Goal: Information Seeking & Learning: Learn about a topic

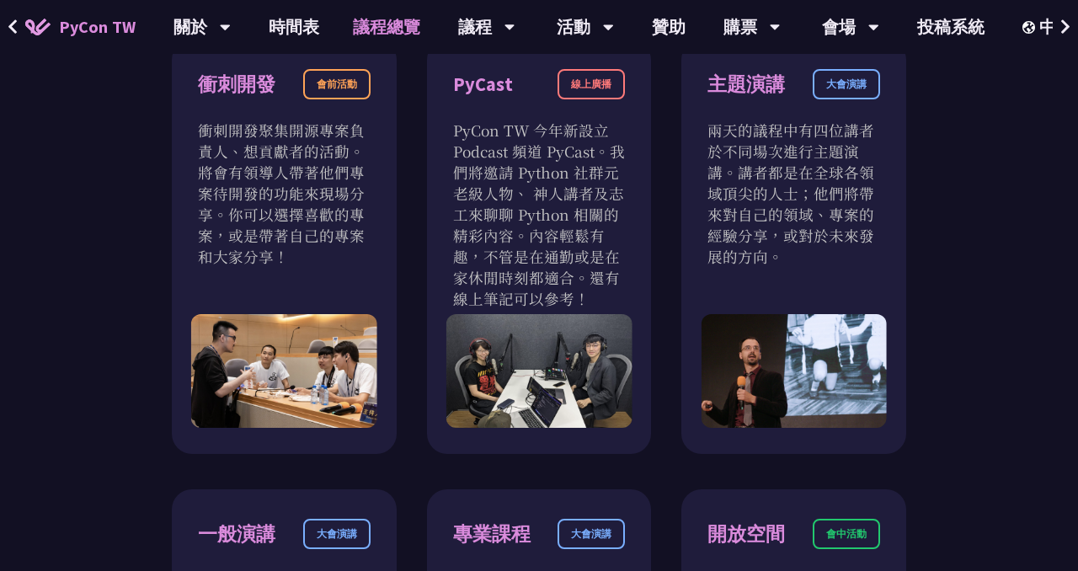
scroll to position [804, 0]
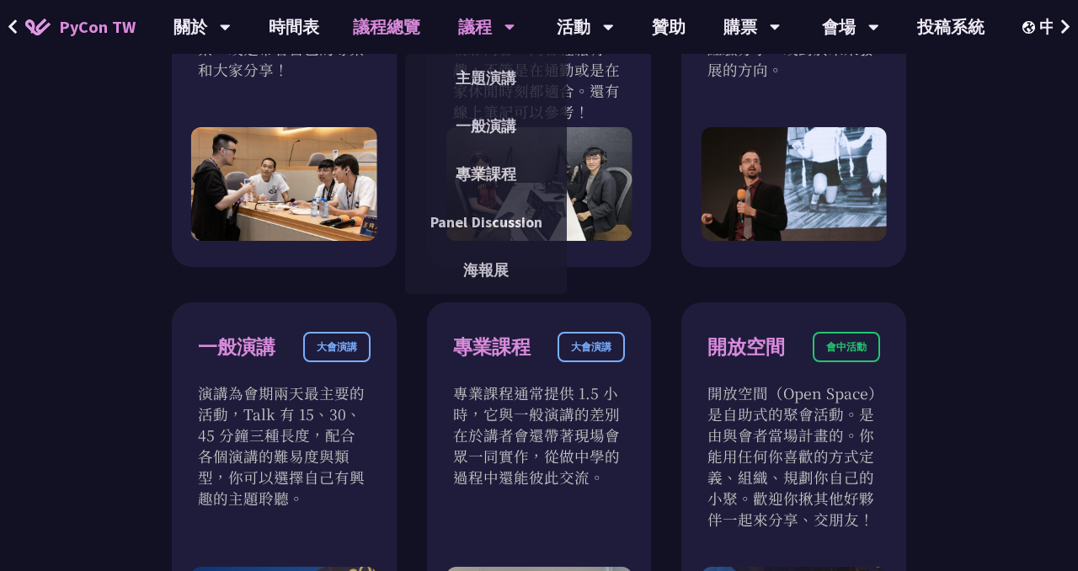
click at [231, 17] on div "議程" at bounding box center [201, 27] width 57 height 54
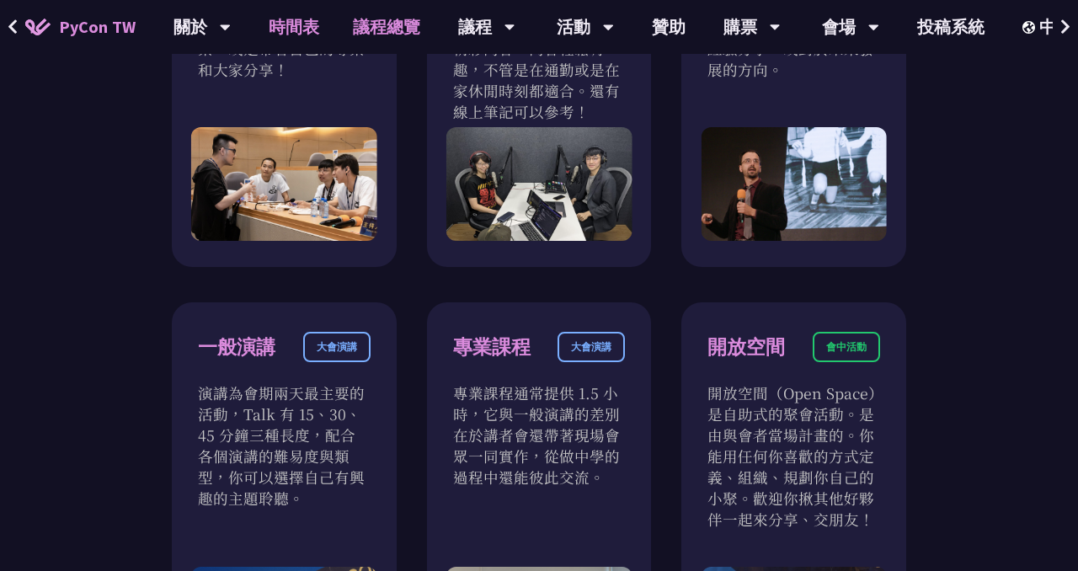
click at [302, 28] on link "時間表" at bounding box center [294, 27] width 84 height 54
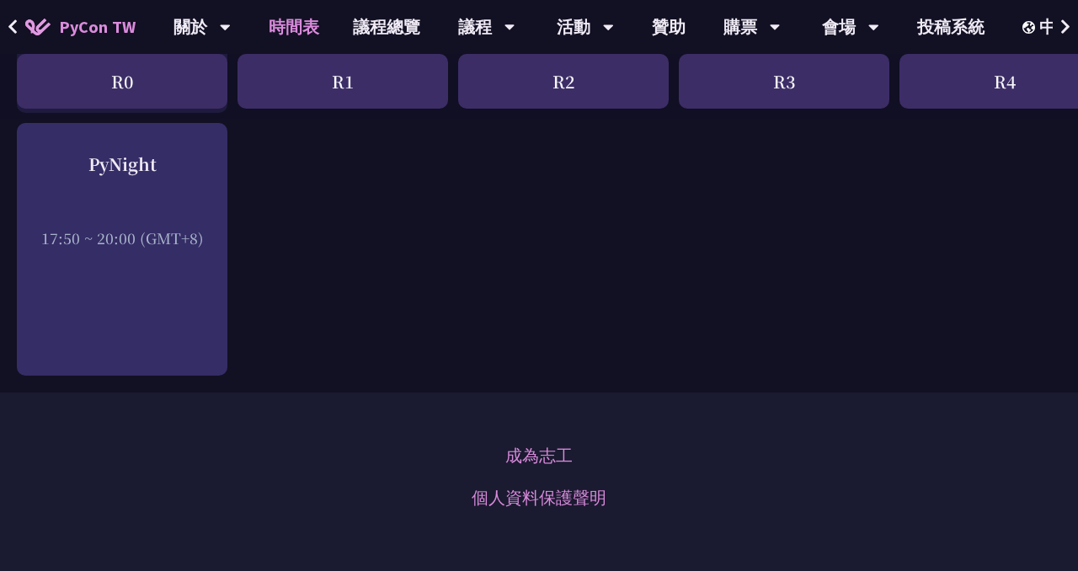
scroll to position [2628, 0]
click at [403, 35] on link "議程總覽" at bounding box center [386, 27] width 101 height 54
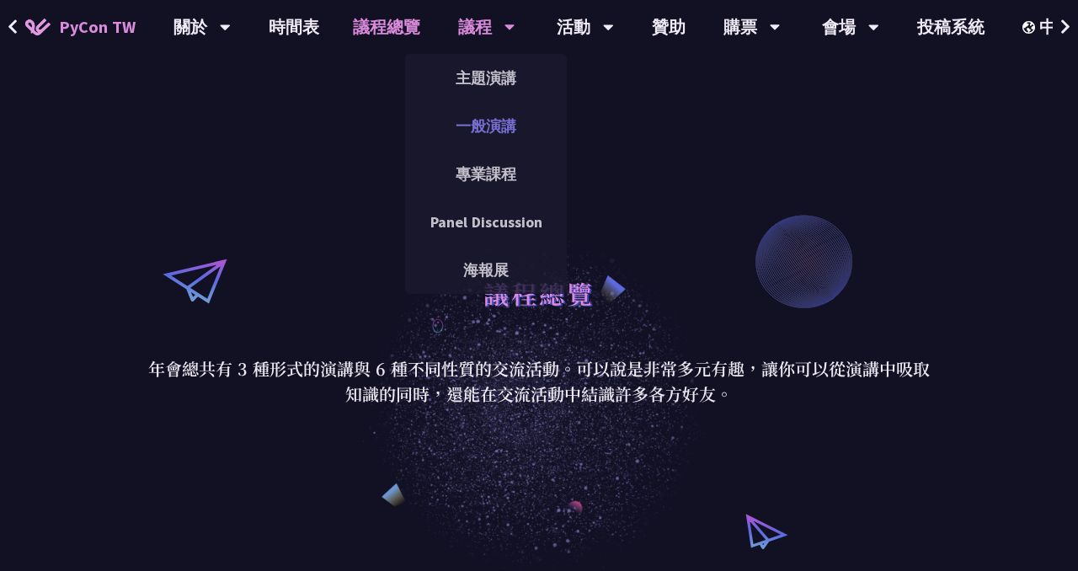
click at [476, 125] on link "一般演講" at bounding box center [486, 126] width 162 height 40
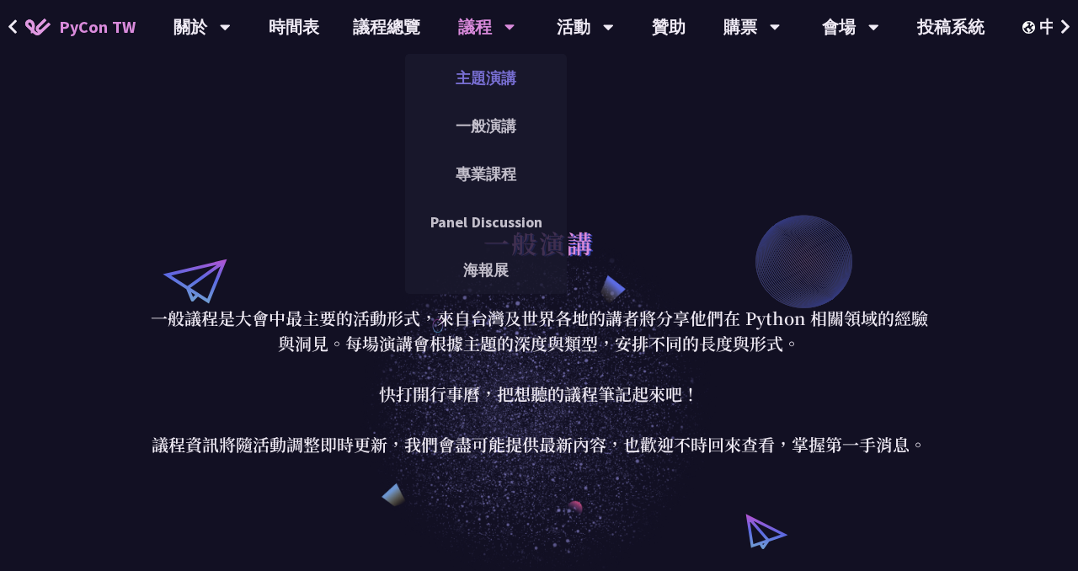
click at [479, 71] on link "主題演講" at bounding box center [486, 78] width 162 height 40
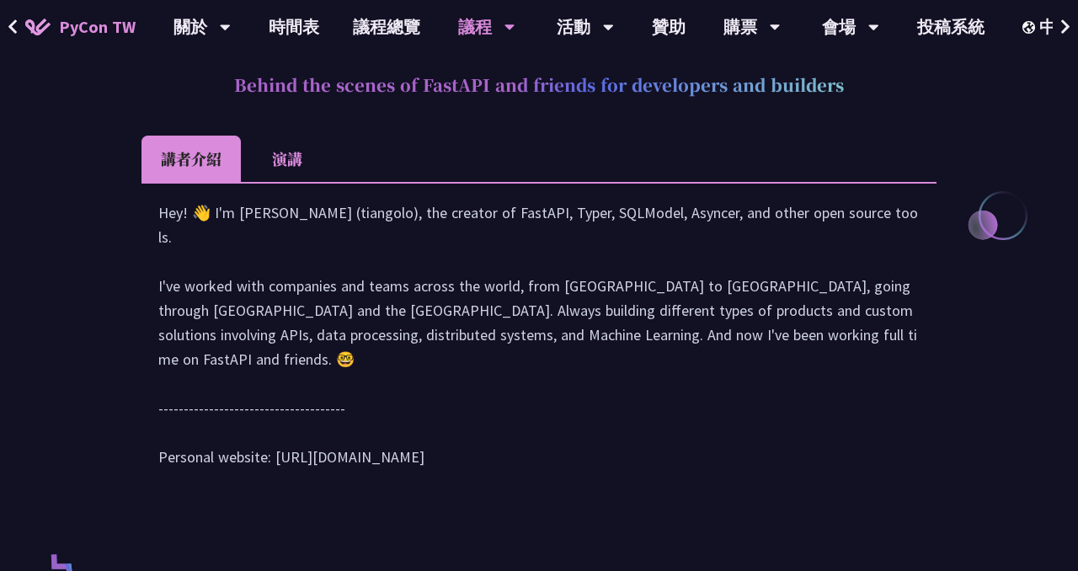
scroll to position [744, 0]
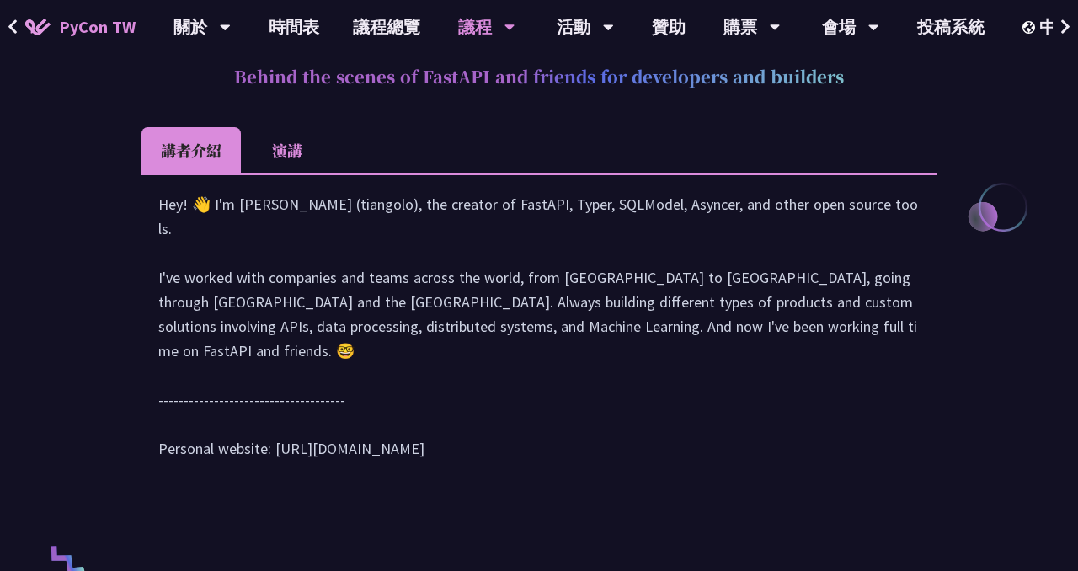
click at [253, 263] on div "Hey! 👋 I'm [PERSON_NAME] (tiangolo), the creator of FastAPI, Typer, SQLModel, A…" at bounding box center [538, 334] width 761 height 285
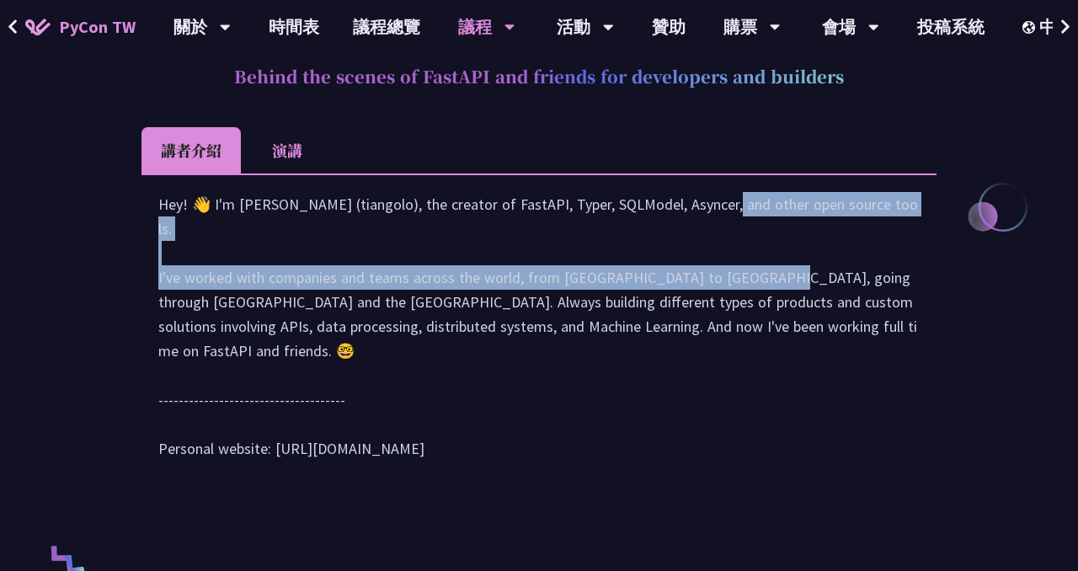
drag, startPoint x: 546, startPoint y: 228, endPoint x: 575, endPoint y: 300, distance: 77.1
click at [575, 300] on div "Hey! 👋 I'm [PERSON_NAME] (tiangolo), the creator of FastAPI, Typer, SQLModel, A…" at bounding box center [538, 334] width 761 height 285
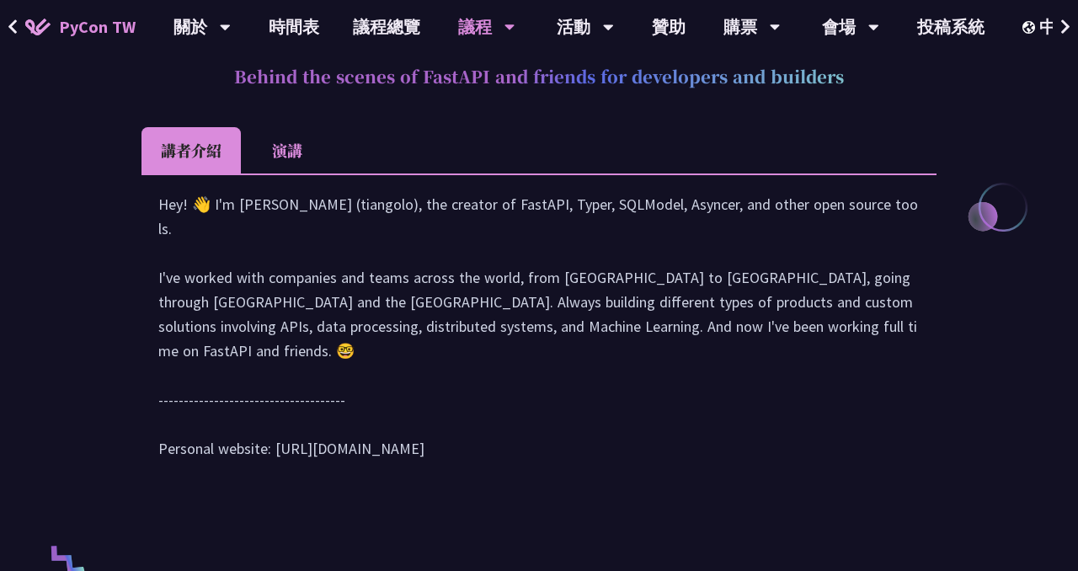
click at [306, 315] on div "Hey! 👋 I'm [PERSON_NAME] (tiangolo), the creator of FastAPI, Typer, SQLModel, A…" at bounding box center [538, 334] width 761 height 285
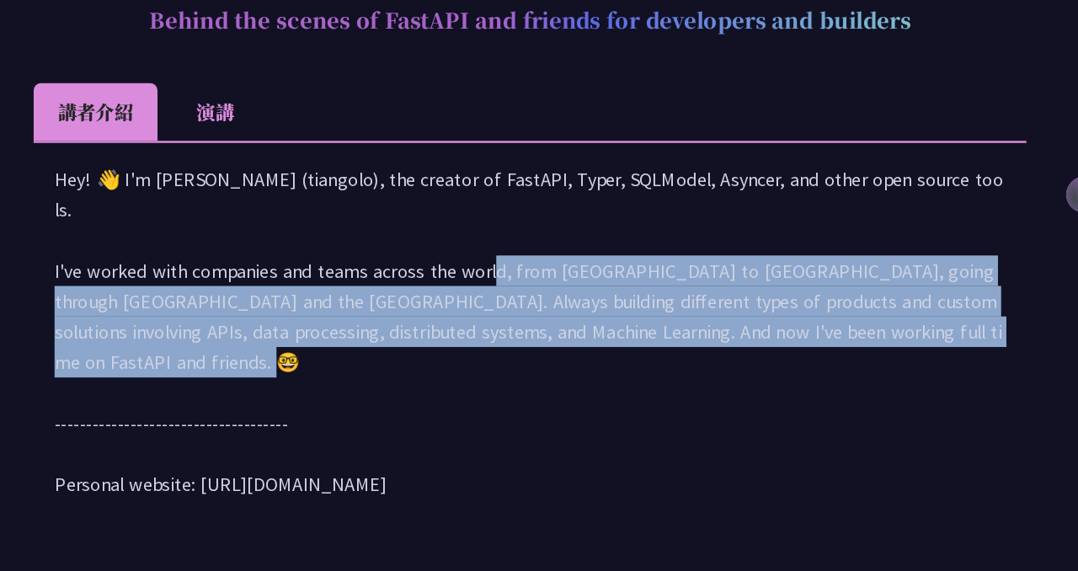
drag, startPoint x: 320, startPoint y: 298, endPoint x: 805, endPoint y: 342, distance: 486.9
click at [805, 342] on div "Hey! 👋 I'm [PERSON_NAME] (tiangolo), the creator of FastAPI, Typer, SQLModel, A…" at bounding box center [538, 334] width 761 height 285
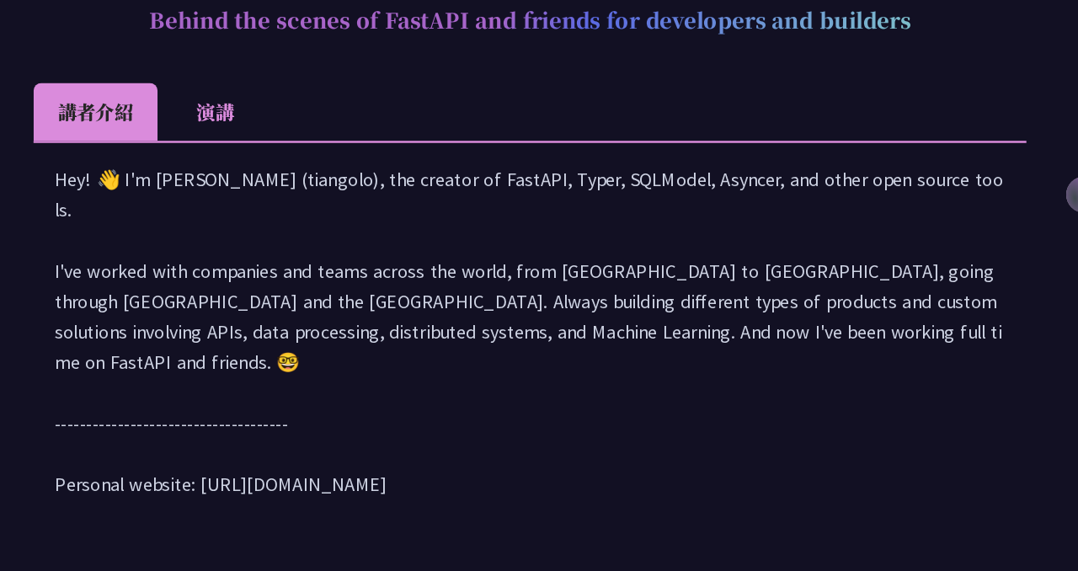
click at [504, 353] on div "Hey! 👋 I'm [PERSON_NAME] (tiangolo), the creator of FastAPI, Typer, SQLModel, A…" at bounding box center [538, 334] width 761 height 285
click at [284, 142] on li "演講" at bounding box center [287, 150] width 93 height 46
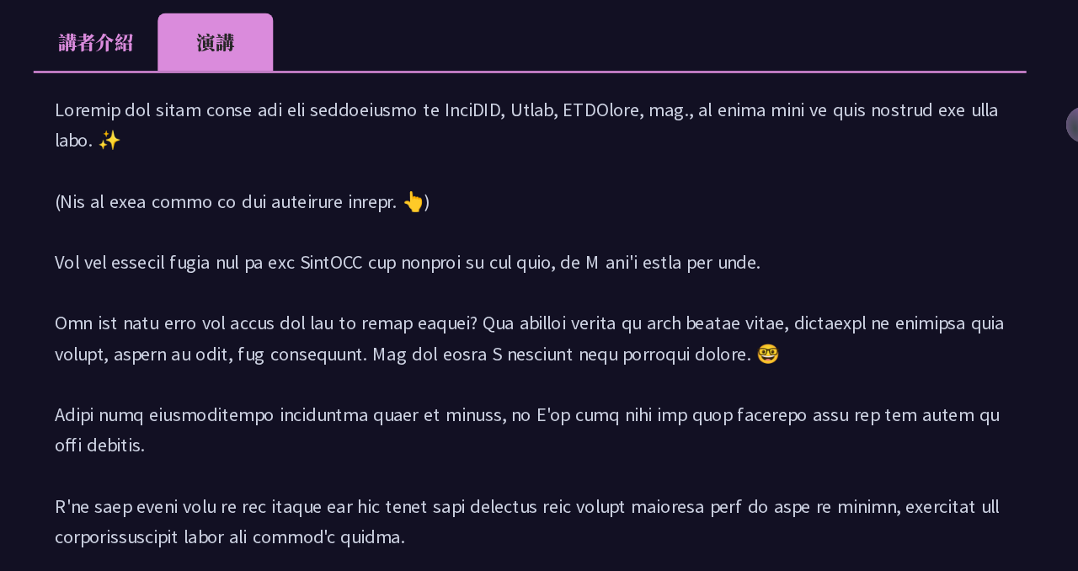
scroll to position [748, 0]
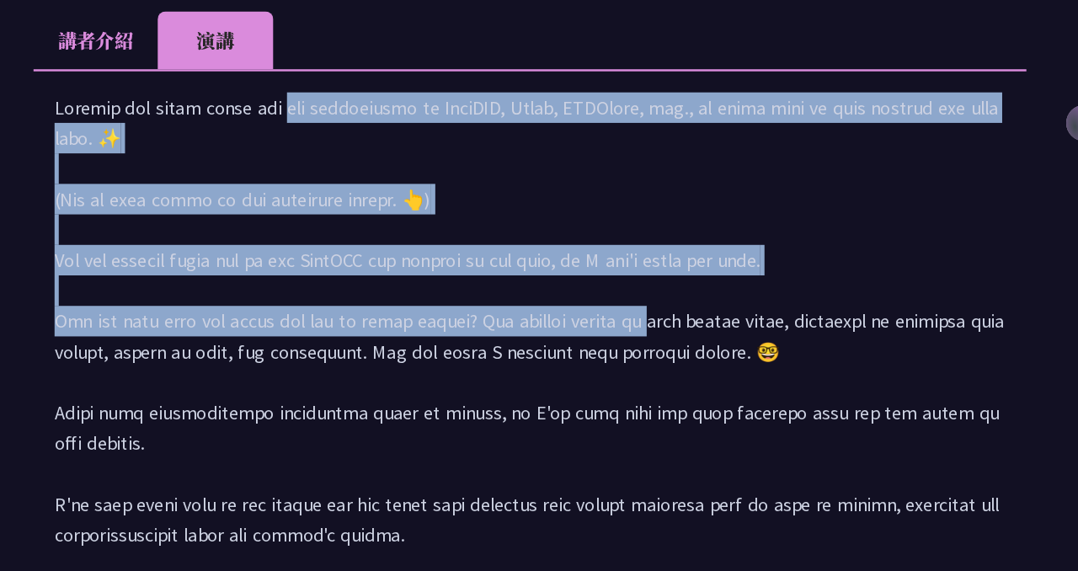
drag, startPoint x: 181, startPoint y: 224, endPoint x: 494, endPoint y: 394, distance: 356.4
click at [494, 394] on div at bounding box center [538, 562] width 761 height 749
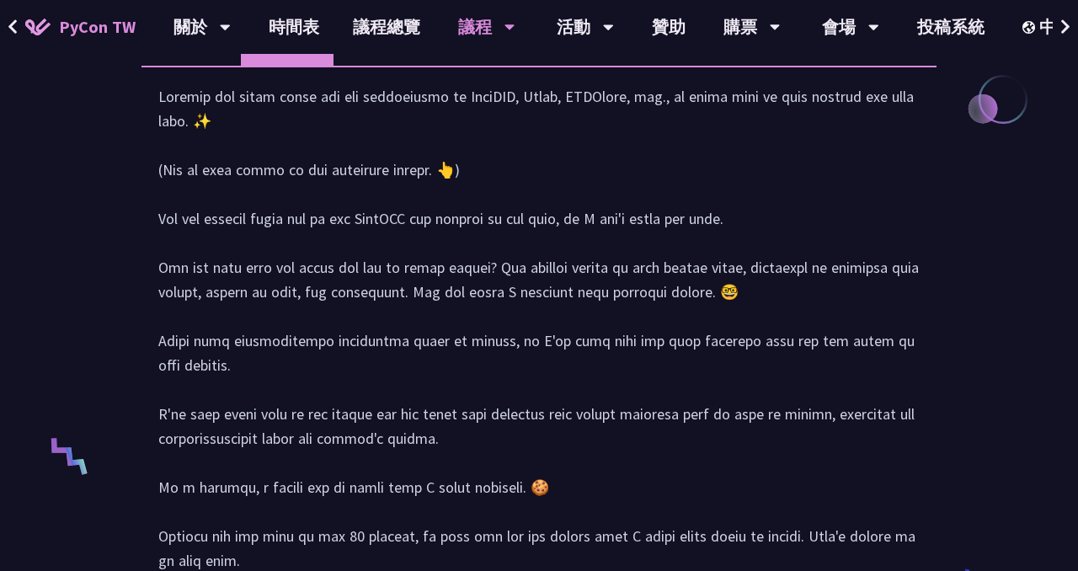
scroll to position [855, 0]
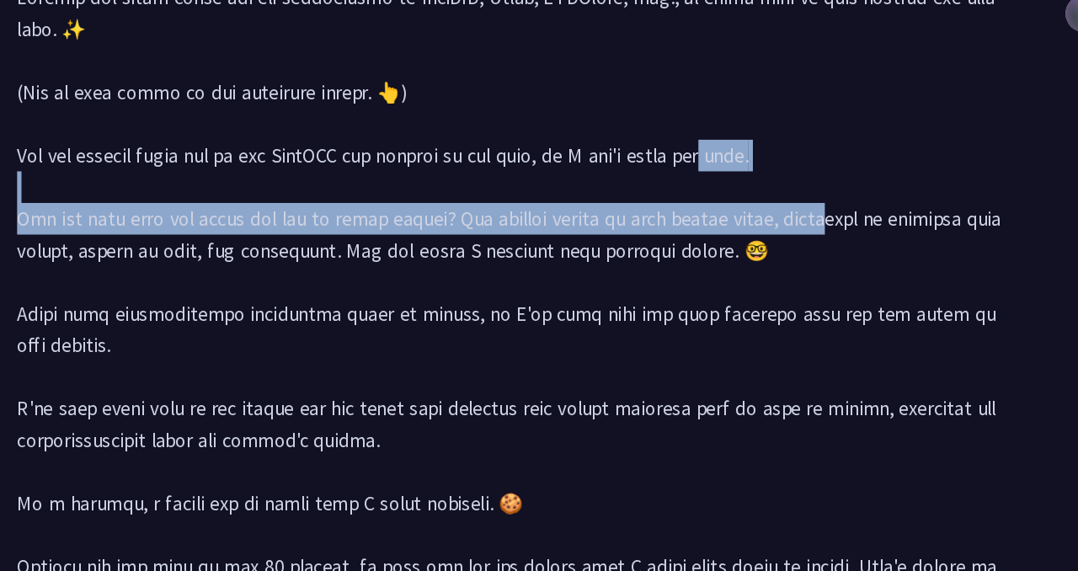
drag, startPoint x: 549, startPoint y: 236, endPoint x: 655, endPoint y: 281, distance: 115.4
click at [655, 281] on div at bounding box center [538, 456] width 761 height 749
click at [519, 297] on div at bounding box center [538, 456] width 761 height 749
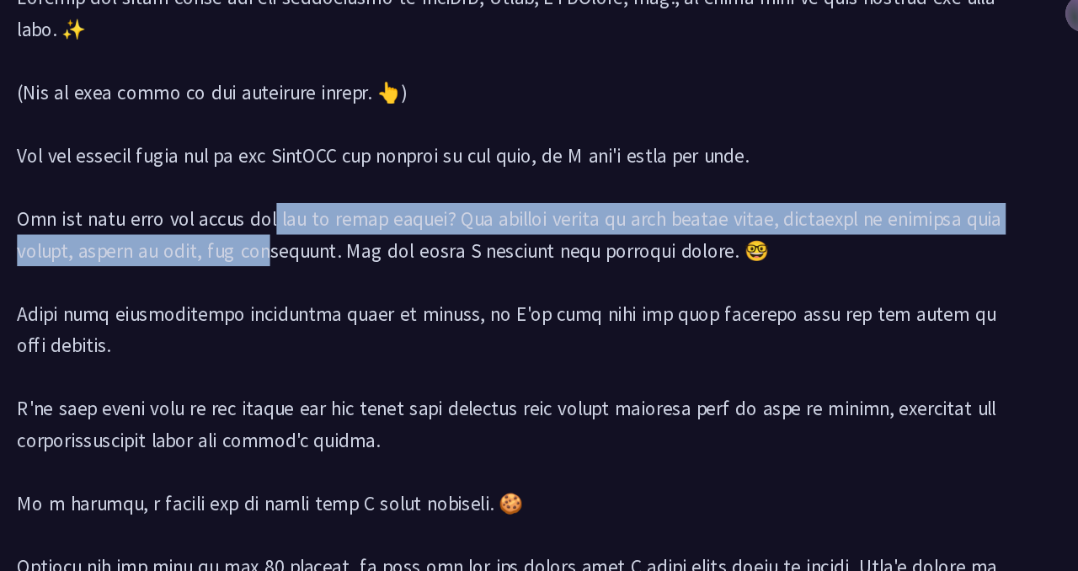
drag, startPoint x: 198, startPoint y: 295, endPoint x: 232, endPoint y: 320, distance: 42.1
click at [232, 320] on div at bounding box center [538, 456] width 761 height 749
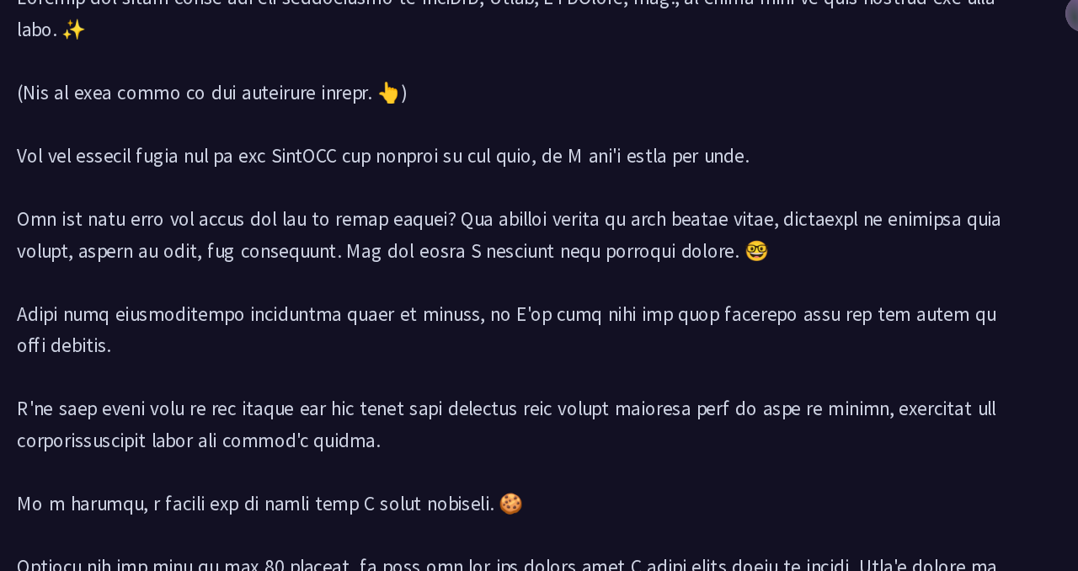
click at [572, 338] on div at bounding box center [538, 456] width 761 height 749
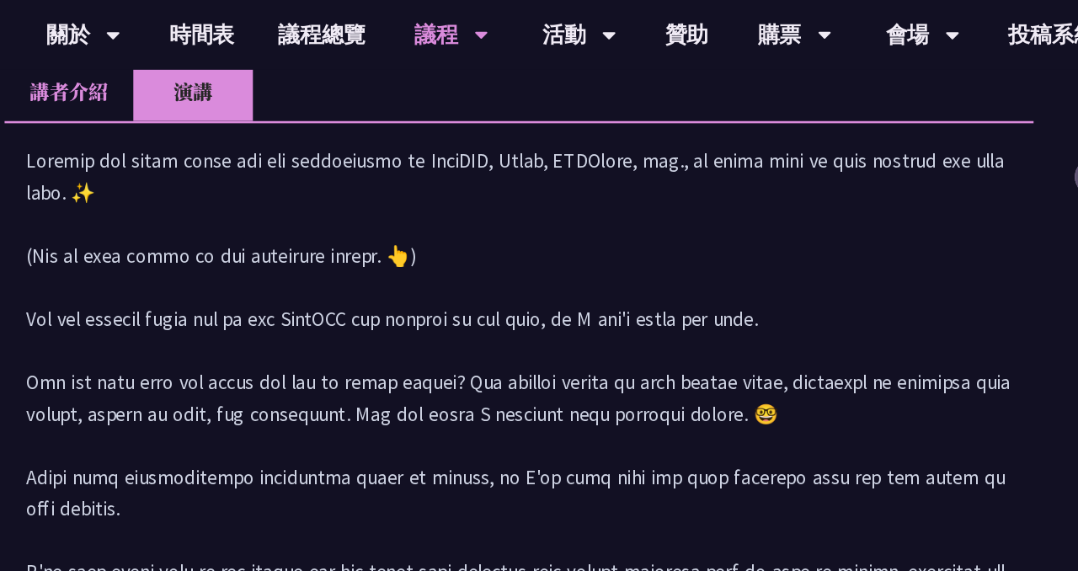
scroll to position [823, 0]
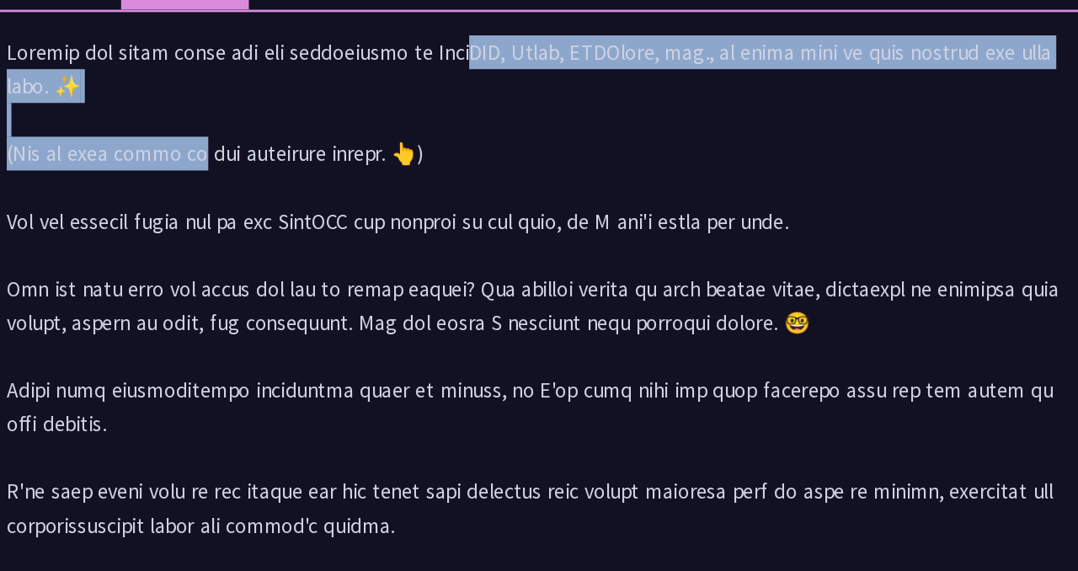
drag, startPoint x: 332, startPoint y: 146, endPoint x: 496, endPoint y: 184, distance: 168.5
click at [496, 184] on div at bounding box center [538, 487] width 761 height 749
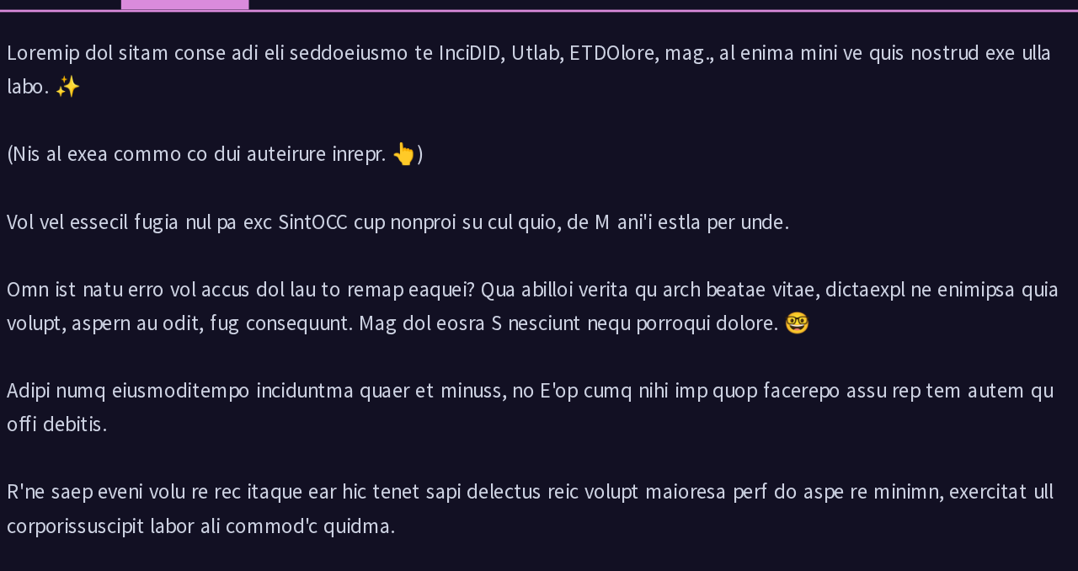
click at [309, 348] on div at bounding box center [538, 487] width 761 height 749
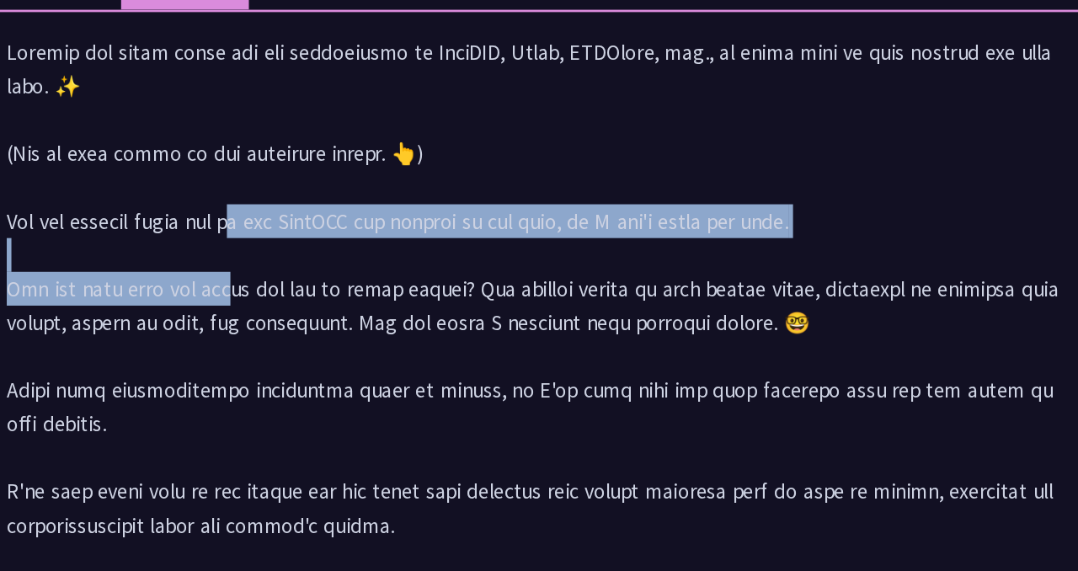
drag, startPoint x: 170, startPoint y: 265, endPoint x: 626, endPoint y: 306, distance: 458.1
click at [626, 306] on div at bounding box center [538, 487] width 761 height 749
click at [535, 282] on div at bounding box center [538, 487] width 761 height 749
drag, startPoint x: 752, startPoint y: 282, endPoint x: 257, endPoint y: 281, distance: 495.0
click at [256, 281] on div at bounding box center [538, 487] width 761 height 749
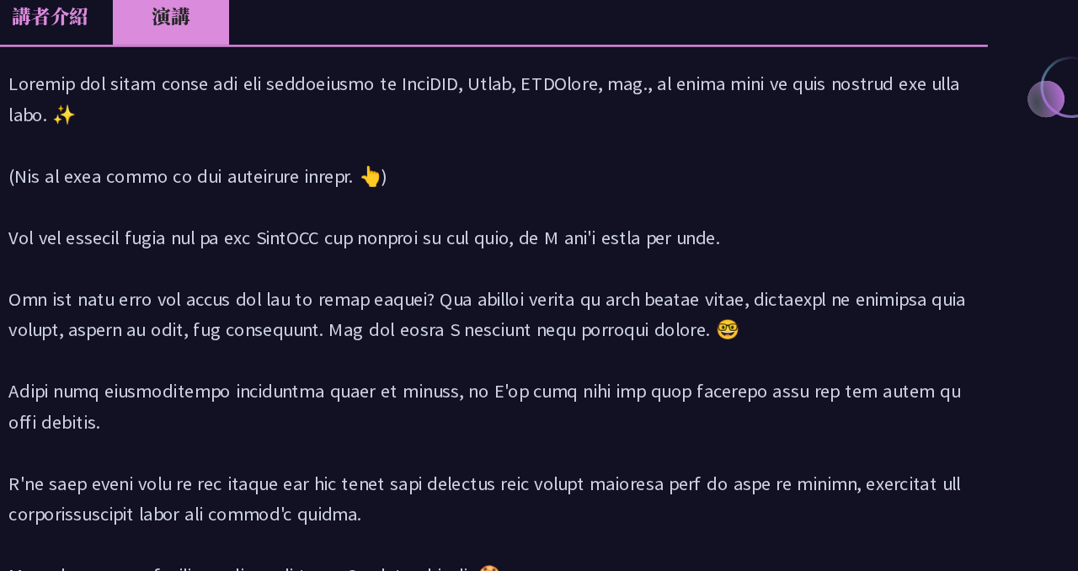
click at [367, 294] on div at bounding box center [538, 487] width 761 height 749
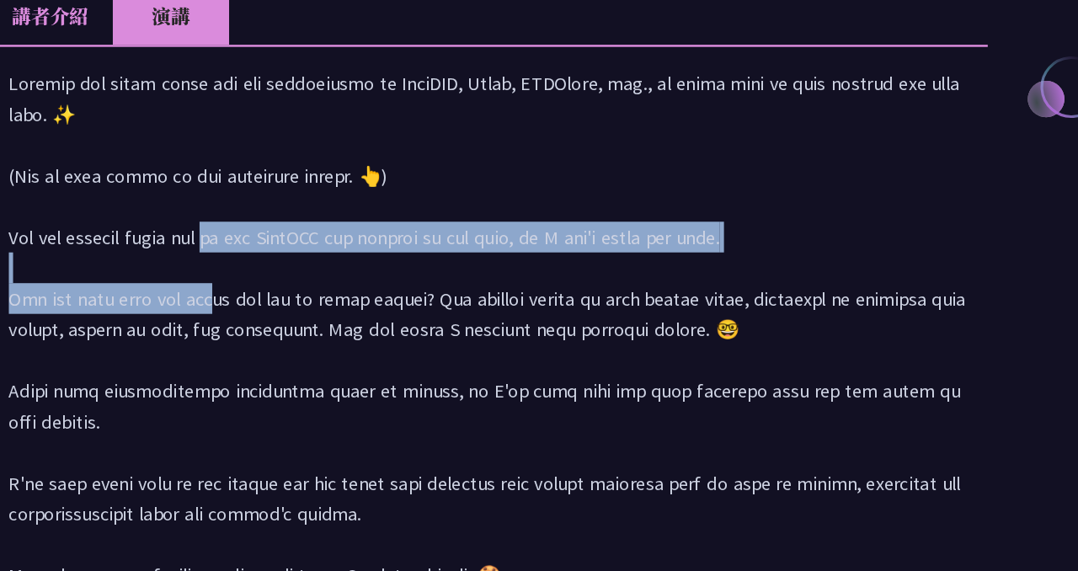
drag, startPoint x: 162, startPoint y: 269, endPoint x: 799, endPoint y: 294, distance: 637.0
click at [801, 294] on div at bounding box center [538, 487] width 761 height 749
click at [799, 294] on div at bounding box center [538, 487] width 761 height 749
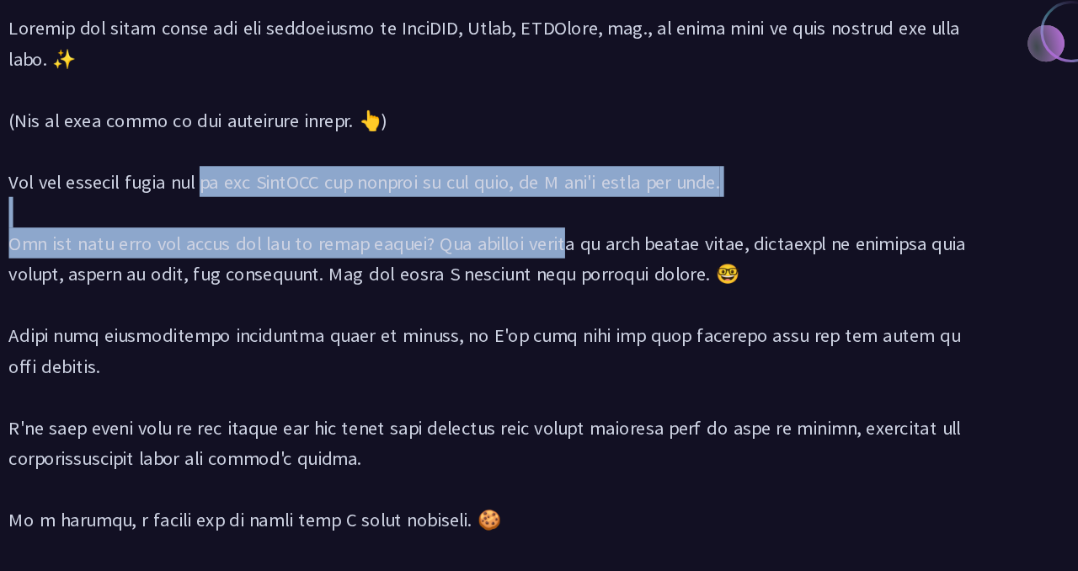
drag, startPoint x: 162, startPoint y: 270, endPoint x: 463, endPoint y: 321, distance: 304.8
click at [463, 321] on div at bounding box center [538, 487] width 761 height 749
click at [462, 321] on div at bounding box center [538, 487] width 761 height 749
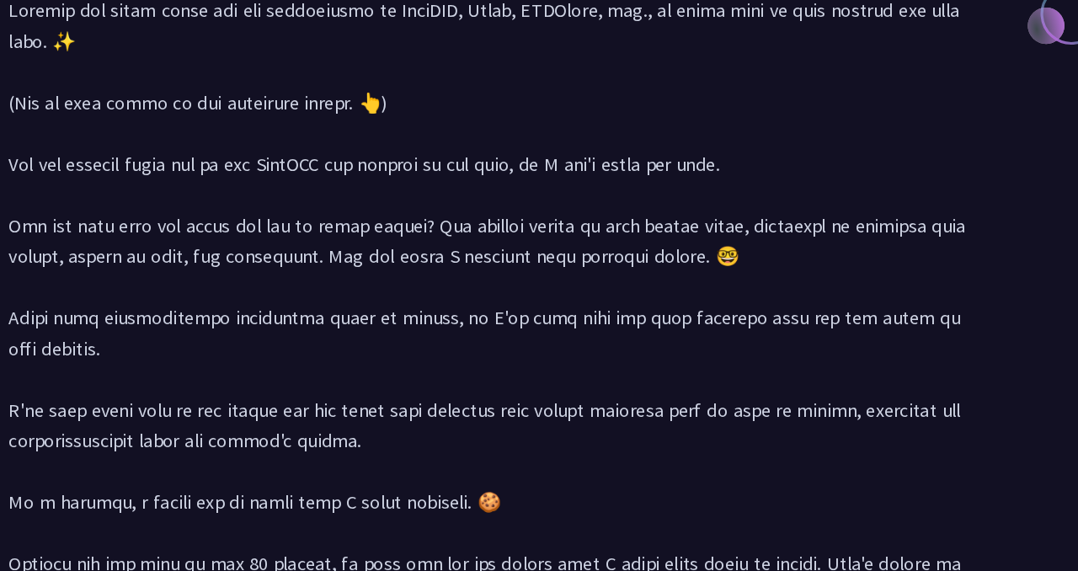
scroll to position [824, 0]
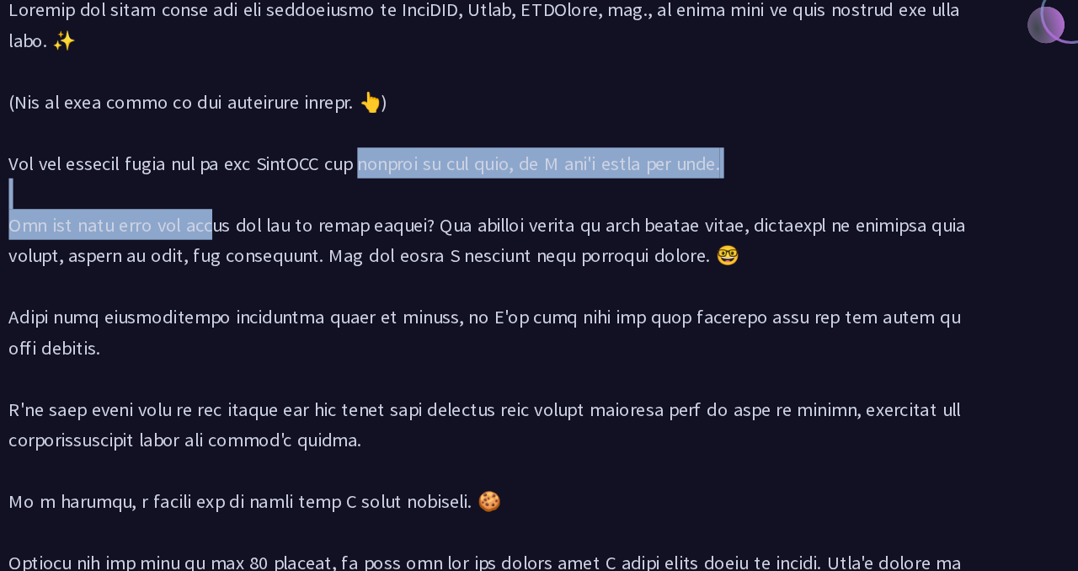
drag, startPoint x: 289, startPoint y: 272, endPoint x: 593, endPoint y: 283, distance: 304.1
click at [594, 283] on div at bounding box center [538, 486] width 761 height 749
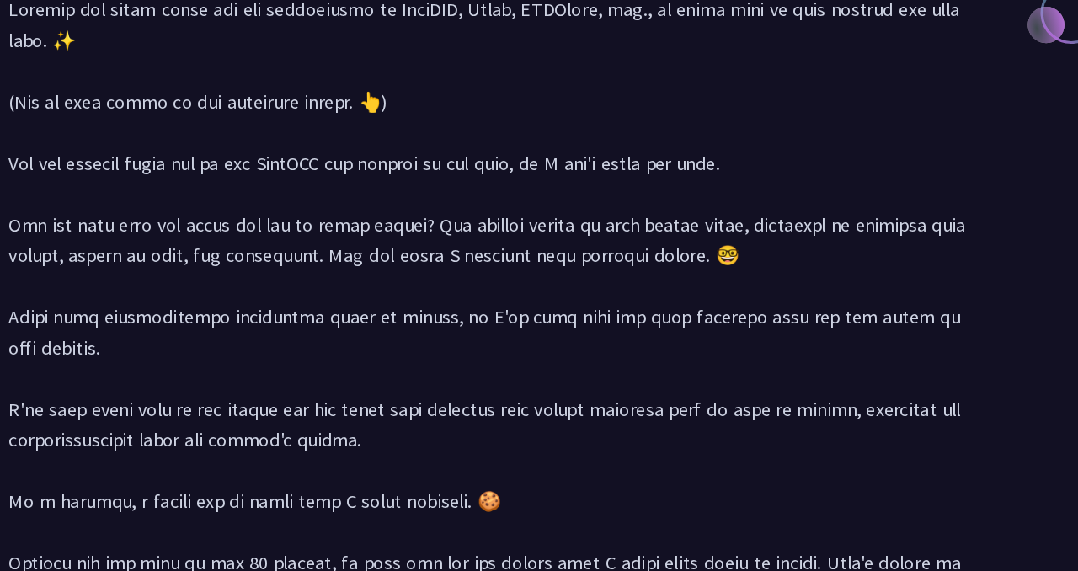
click at [441, 250] on div at bounding box center [538, 486] width 761 height 749
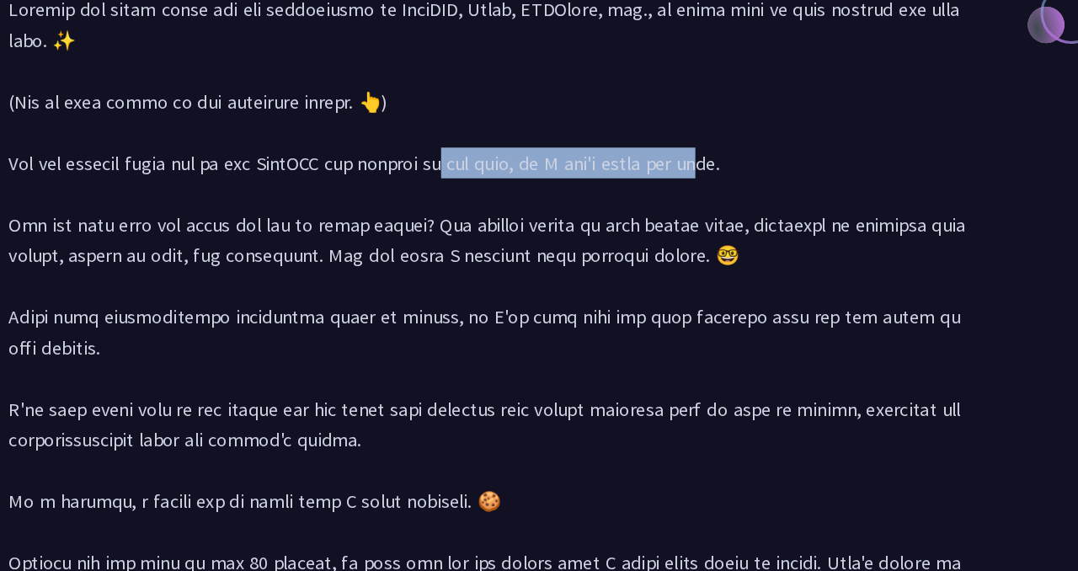
drag, startPoint x: 357, startPoint y: 276, endPoint x: 565, endPoint y: 280, distance: 208.0
click at [566, 280] on div at bounding box center [538, 486] width 761 height 749
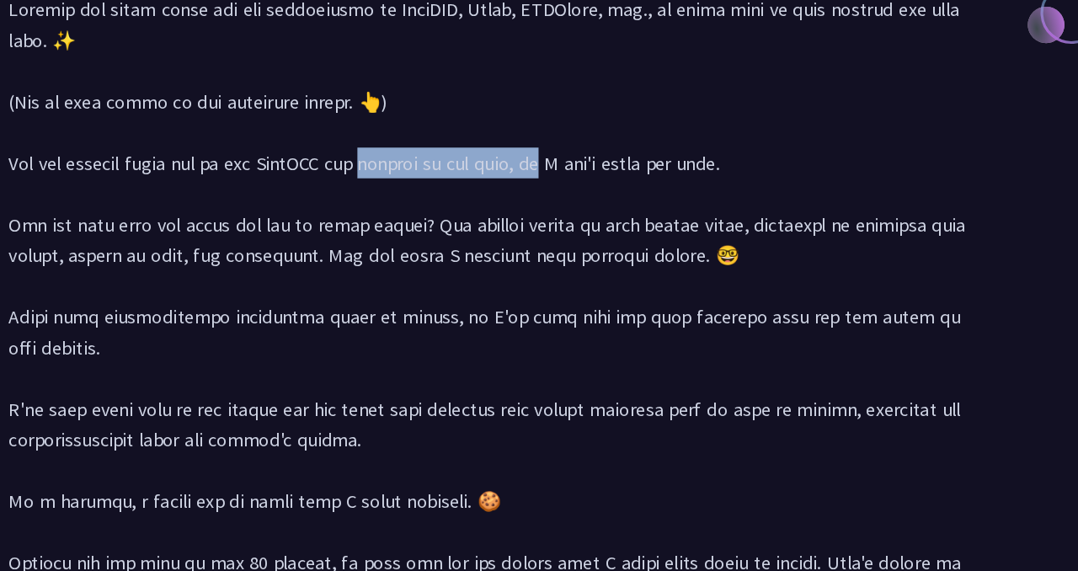
drag, startPoint x: 290, startPoint y: 279, endPoint x: 439, endPoint y: 278, distance: 148.2
click at [439, 278] on div at bounding box center [538, 486] width 761 height 749
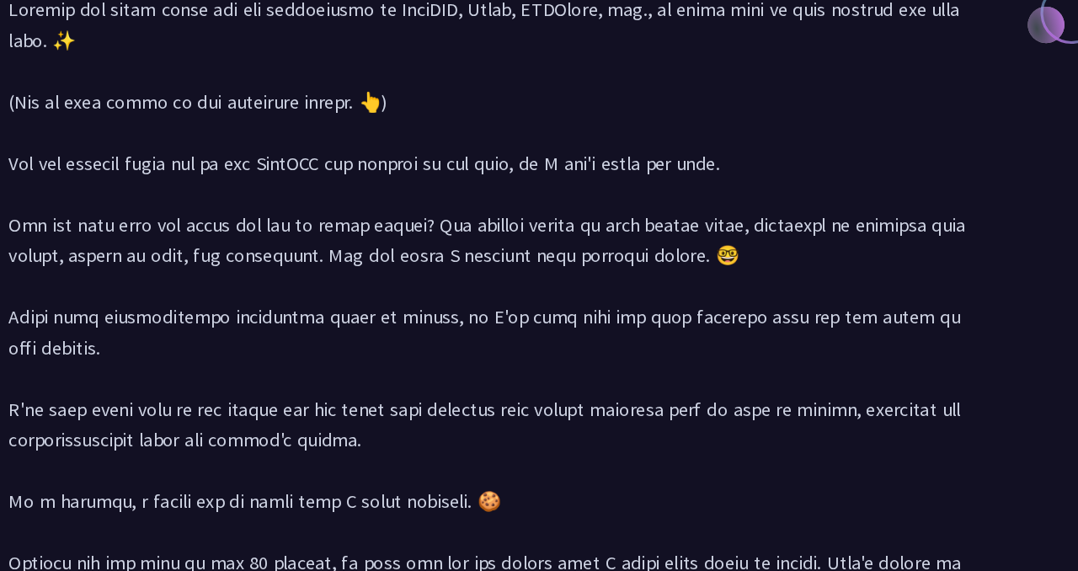
click at [706, 463] on div at bounding box center [538, 486] width 761 height 749
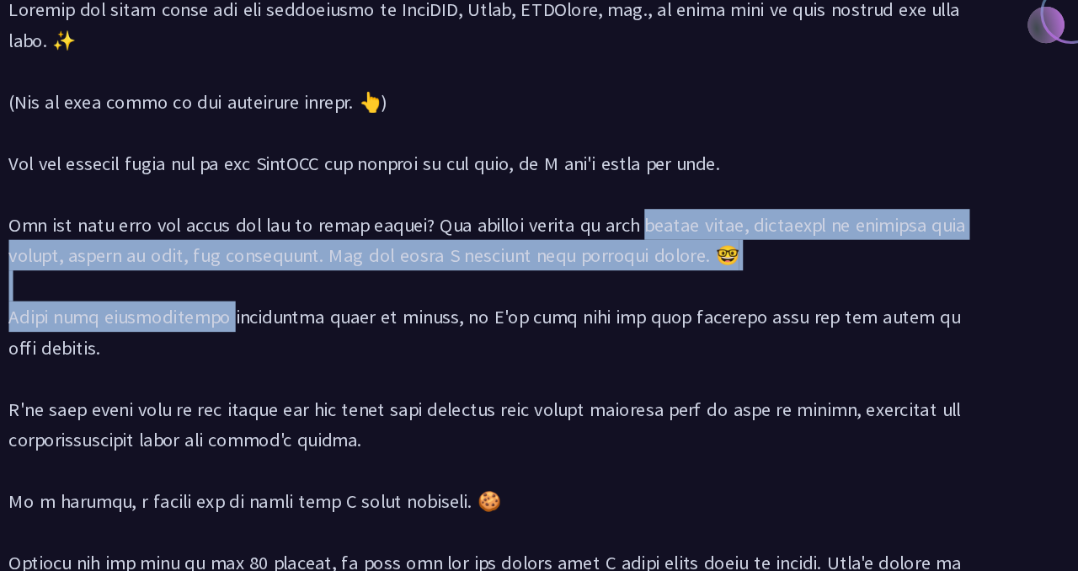
drag, startPoint x: 524, startPoint y: 318, endPoint x: 776, endPoint y: 360, distance: 255.2
click at [776, 360] on div at bounding box center [538, 486] width 761 height 749
click at [778, 360] on div at bounding box center [538, 486] width 761 height 749
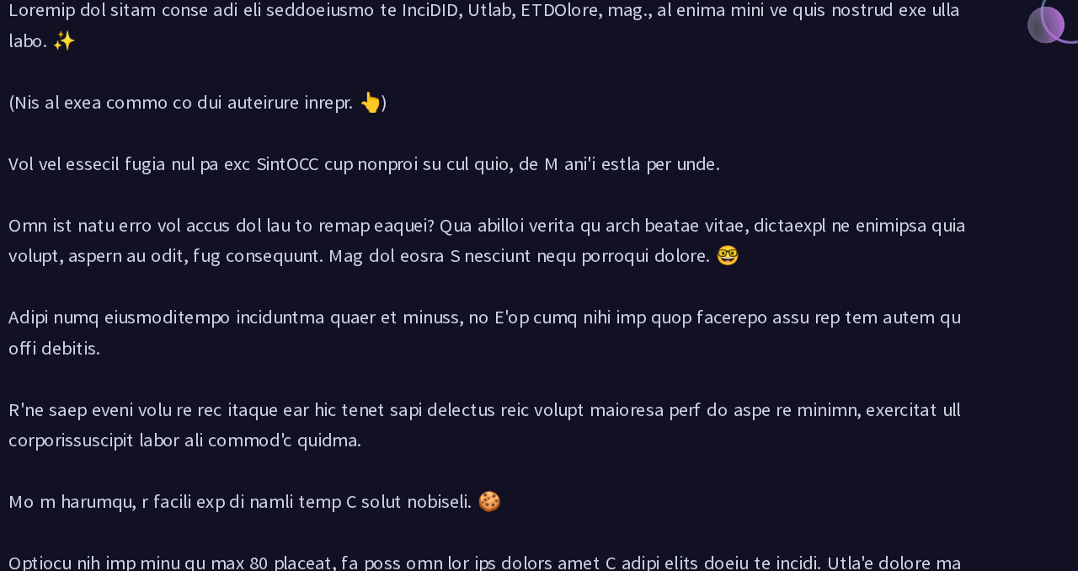
drag, startPoint x: 759, startPoint y: 352, endPoint x: 777, endPoint y: 437, distance: 87.0
click at [777, 437] on div at bounding box center [538, 486] width 761 height 749
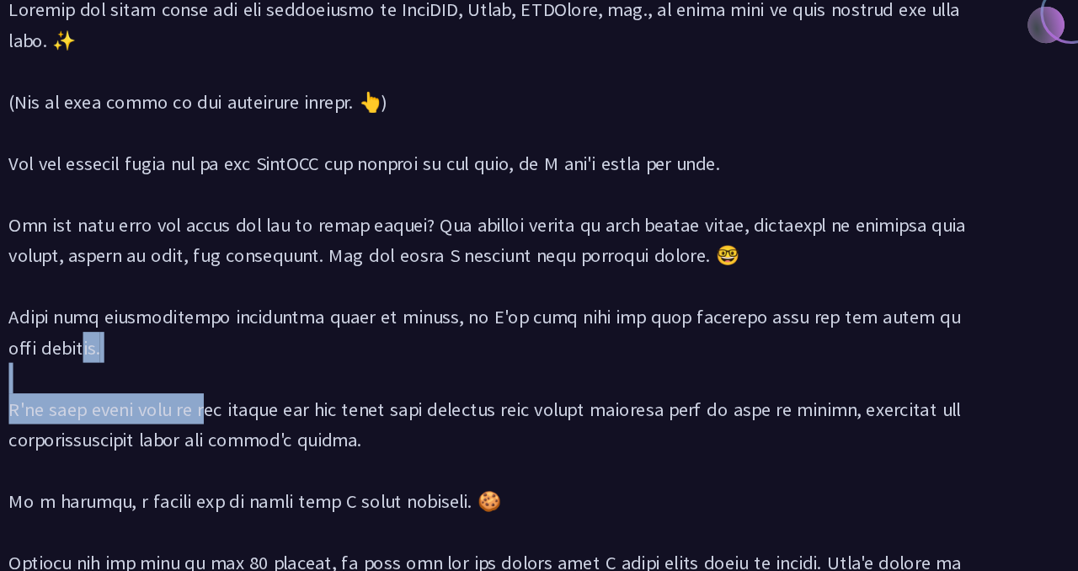
drag, startPoint x: 750, startPoint y: 383, endPoint x: 797, endPoint y: 435, distance: 70.3
click at [797, 435] on div at bounding box center [538, 486] width 761 height 749
click at [797, 436] on div at bounding box center [538, 486] width 761 height 749
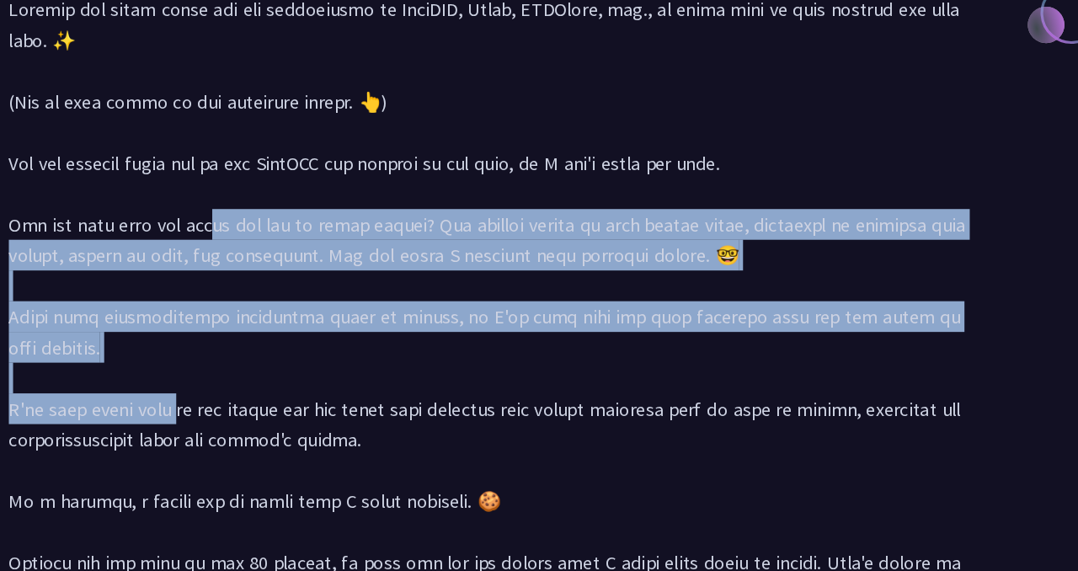
drag, startPoint x: 159, startPoint y: 319, endPoint x: 207, endPoint y: 427, distance: 118.0
click at [207, 427] on div at bounding box center [538, 486] width 761 height 749
click at [523, 407] on div at bounding box center [538, 486] width 761 height 749
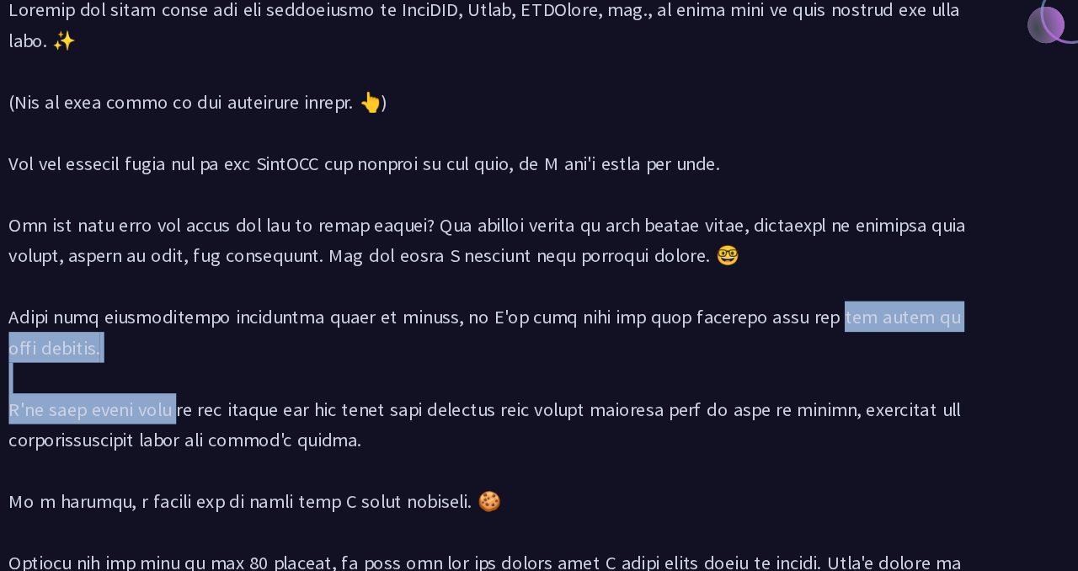
drag, startPoint x: 613, startPoint y: 397, endPoint x: 765, endPoint y: 420, distance: 154.1
click at [765, 420] on div at bounding box center [538, 486] width 761 height 749
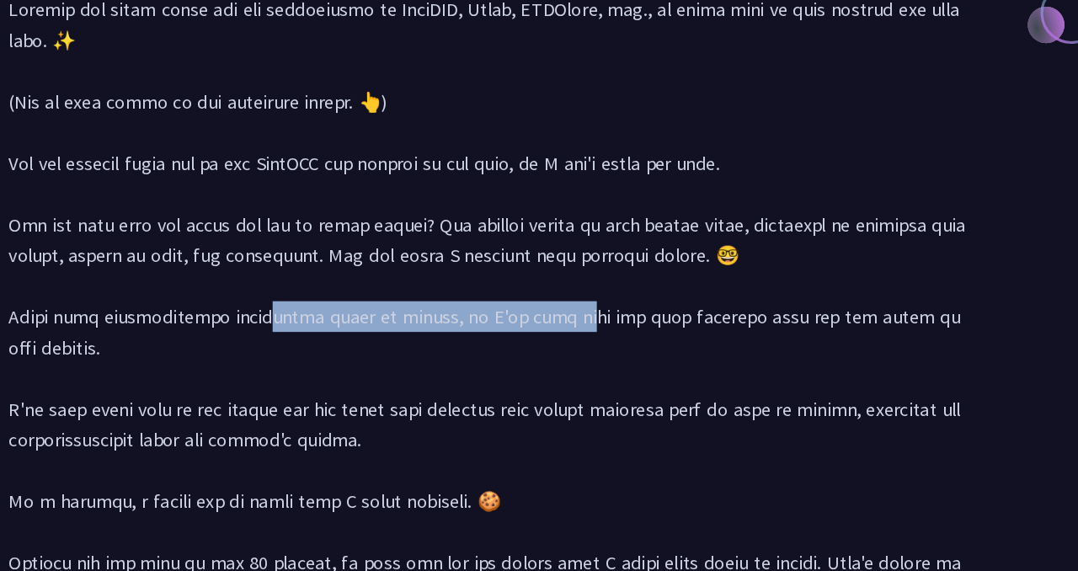
drag, startPoint x: 199, startPoint y: 394, endPoint x: 447, endPoint y: 394, distance: 248.4
click at [446, 394] on div at bounding box center [538, 486] width 761 height 749
click at [447, 394] on div at bounding box center [538, 486] width 761 height 749
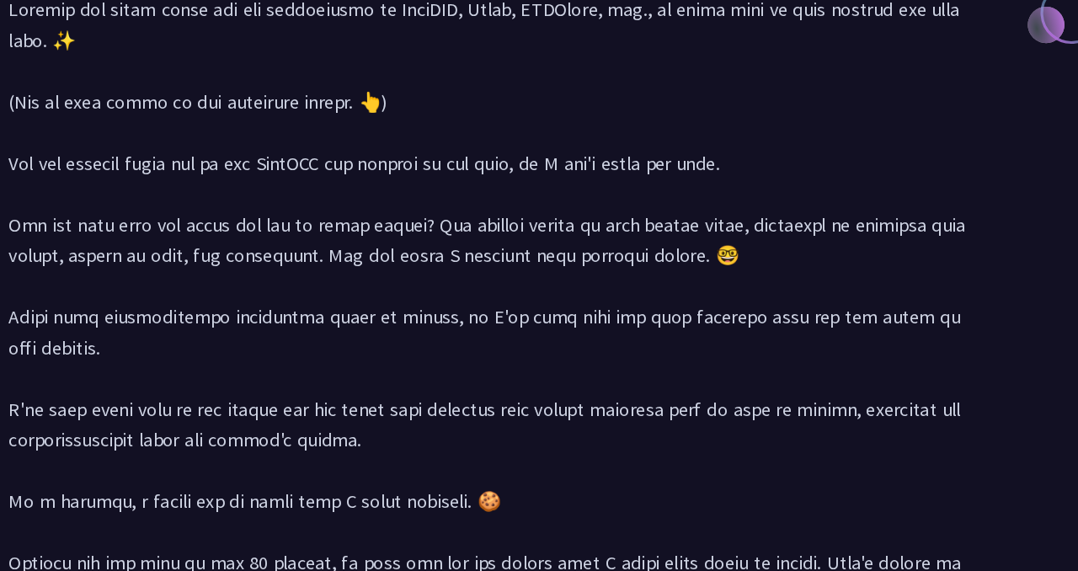
click at [530, 397] on div at bounding box center [538, 486] width 761 height 749
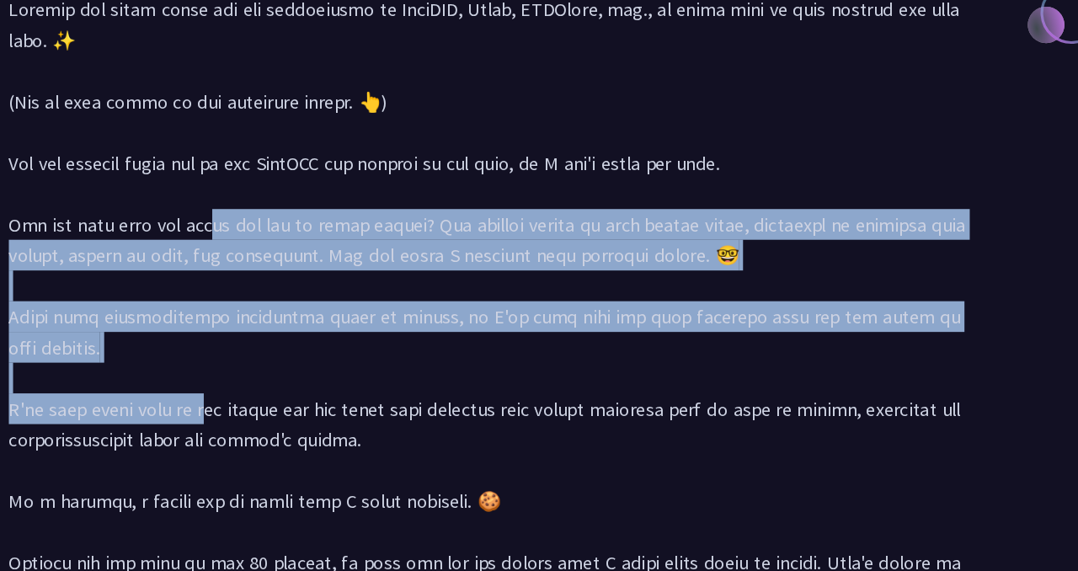
drag, startPoint x: 161, startPoint y: 320, endPoint x: 198, endPoint y: 426, distance: 112.4
click at [197, 428] on div at bounding box center [538, 486] width 761 height 749
click at [198, 426] on div at bounding box center [538, 486] width 761 height 749
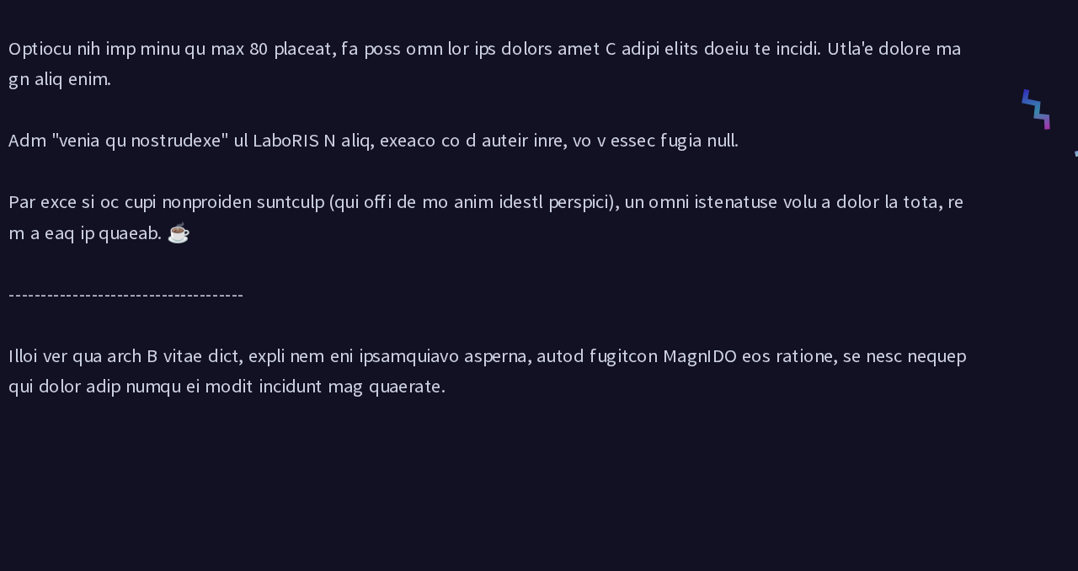
scroll to position [1235, 0]
